Goal: Task Accomplishment & Management: Use online tool/utility

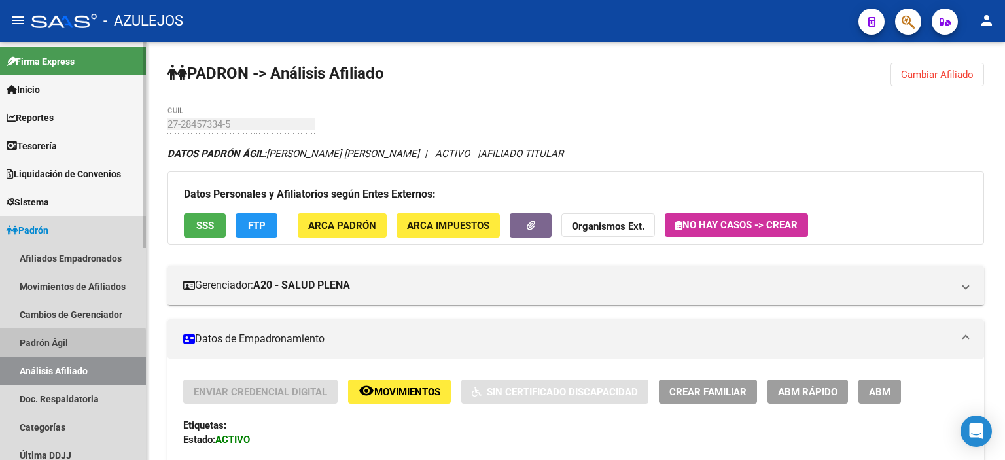
click at [56, 345] on link "Padrón Ágil" at bounding box center [73, 342] width 146 height 28
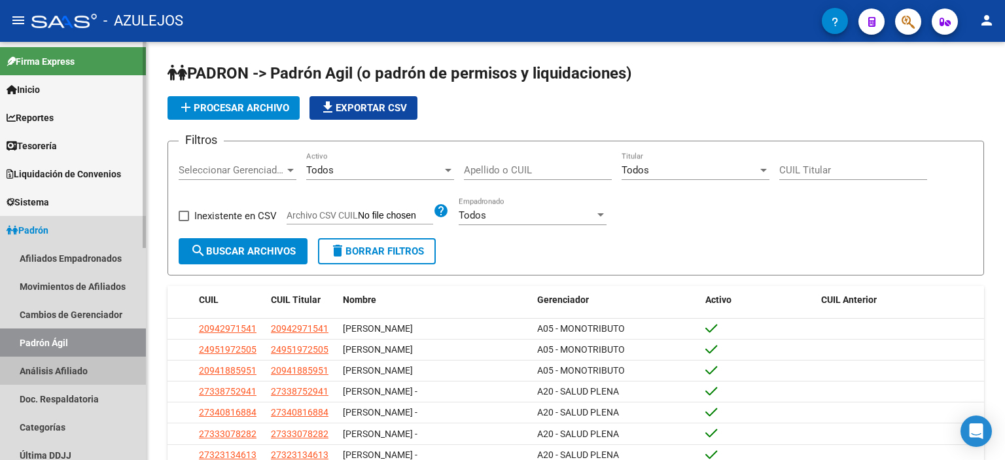
click at [53, 372] on link "Análisis Afiliado" at bounding box center [73, 371] width 146 height 28
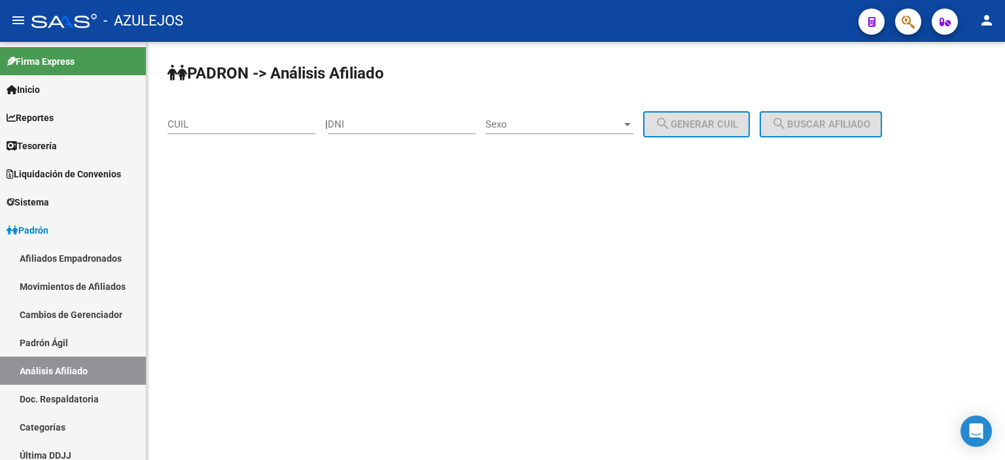
click at [367, 125] on input "DNI" at bounding box center [402, 124] width 148 height 12
type input "94273952"
click at [532, 125] on span "Sexo" at bounding box center [553, 124] width 136 height 12
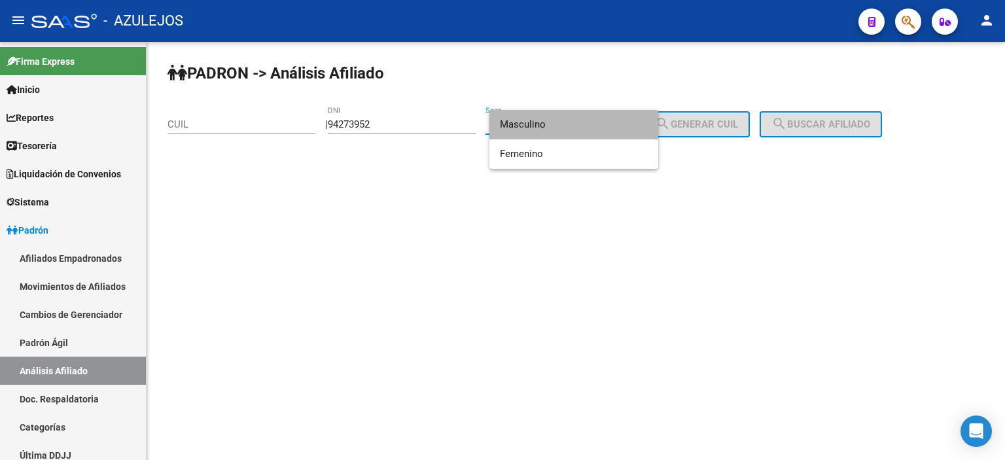
click at [532, 125] on span "Masculino" at bounding box center [574, 124] width 148 height 29
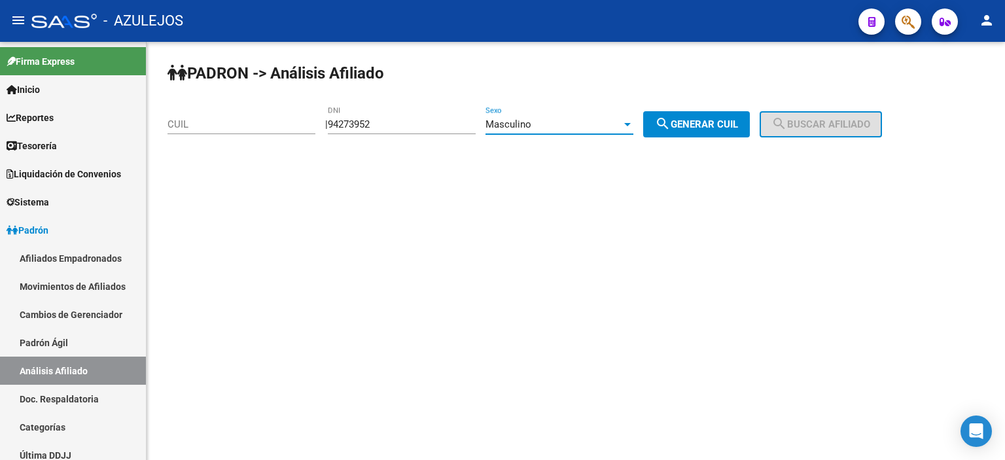
click at [694, 118] on span "search Generar CUIL" at bounding box center [696, 124] width 83 height 12
type input "20-94273952-5"
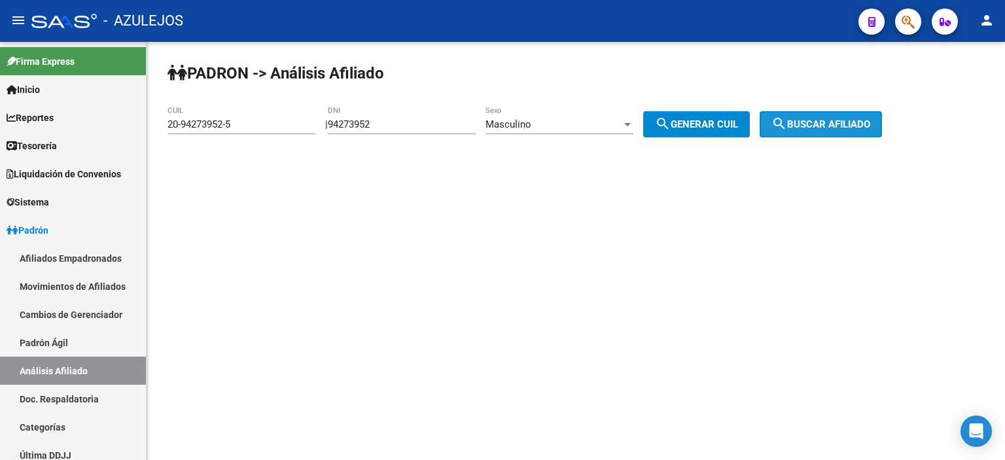
click at [840, 120] on span "search Buscar afiliado" at bounding box center [820, 124] width 99 height 12
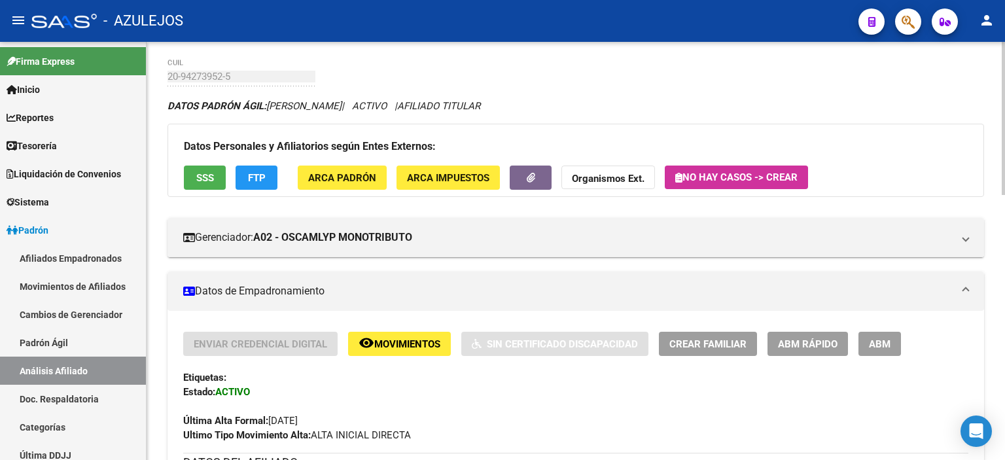
scroll to position [65, 0]
